Goal: Task Accomplishment & Management: Use online tool/utility

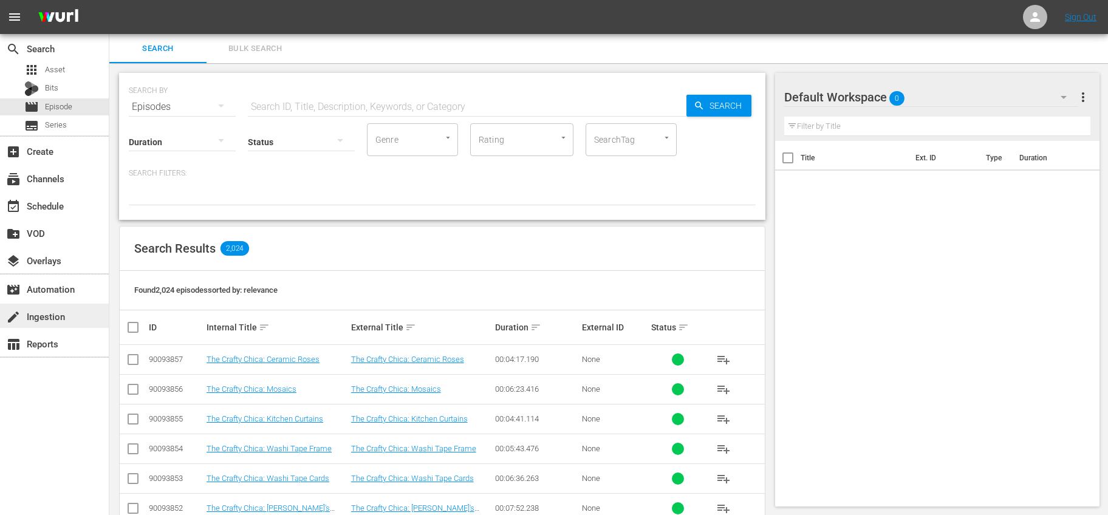
click at [46, 313] on div "create Ingestion" at bounding box center [34, 314] width 68 height 11
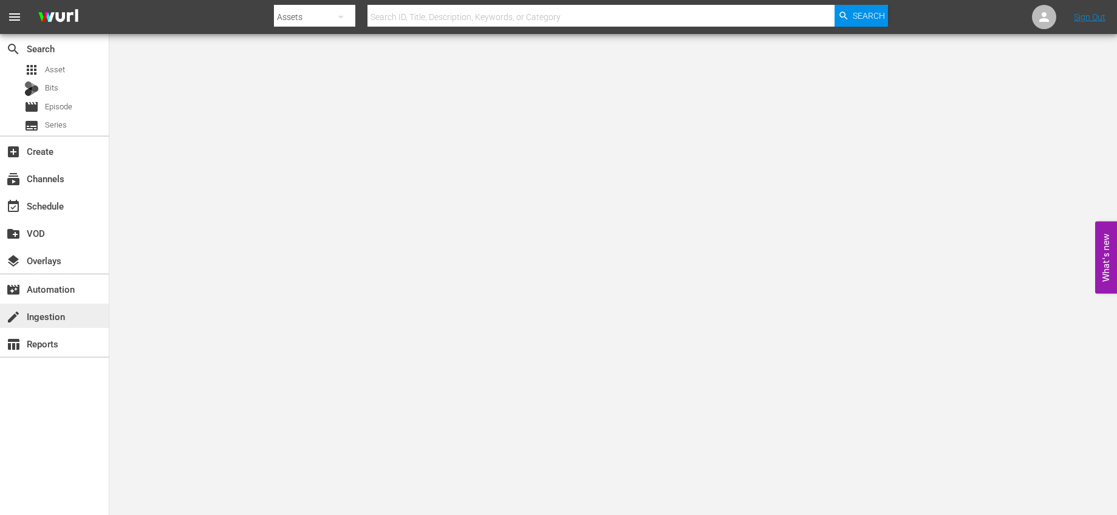
click at [61, 318] on div "create Ingestion" at bounding box center [34, 314] width 68 height 11
